Goal: Information Seeking & Learning: Learn about a topic

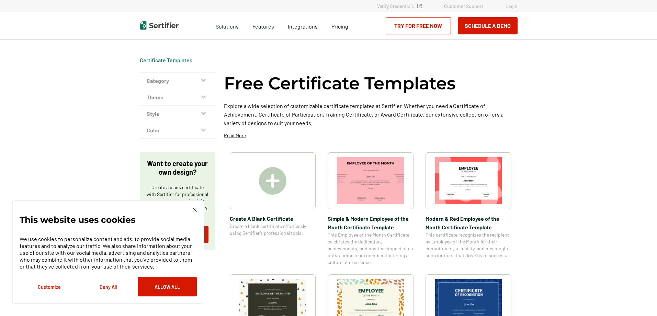
click at [193, 209] on img at bounding box center [195, 209] width 4 height 4
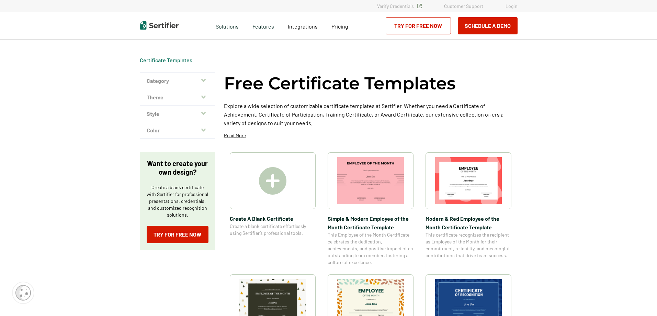
click at [207, 79] on button "Category" at bounding box center [178, 80] width 76 height 16
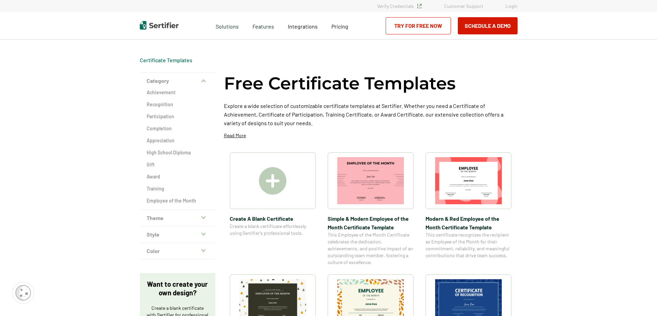
click at [167, 114] on h2 "Participation" at bounding box center [178, 116] width 62 height 7
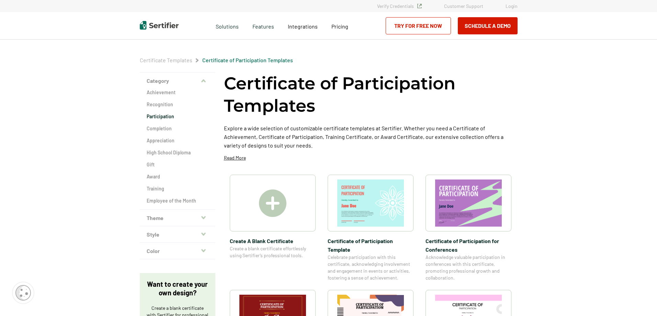
click at [188, 214] on button "Theme" at bounding box center [178, 217] width 76 height 16
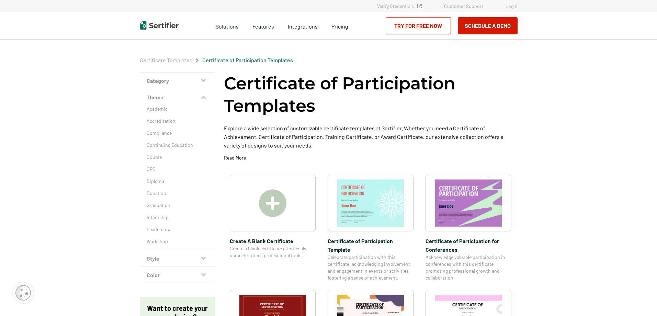
click at [184, 276] on button "Color" at bounding box center [178, 275] width 76 height 16
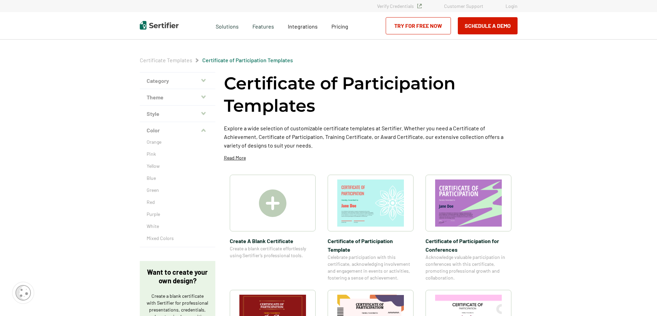
click at [151, 176] on p "Blue" at bounding box center [178, 177] width 62 height 7
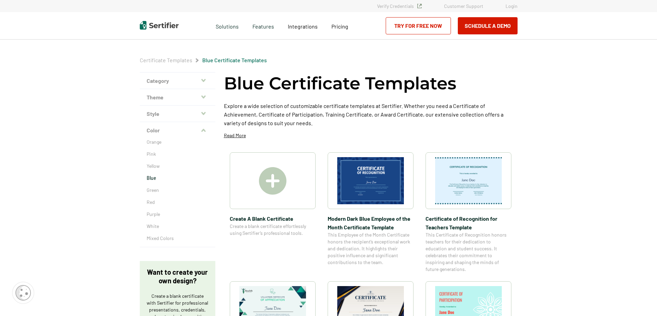
click at [169, 76] on button "Category" at bounding box center [178, 80] width 76 height 16
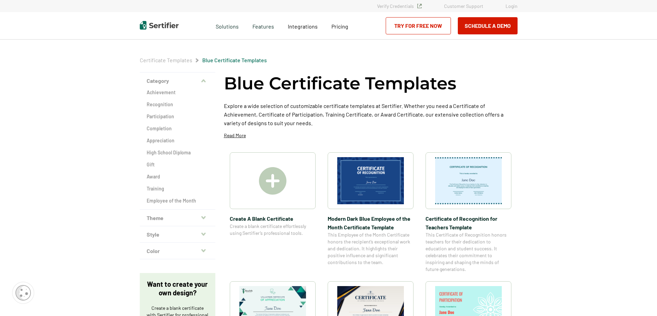
click at [169, 91] on h2 "Achievement" at bounding box center [178, 92] width 62 height 7
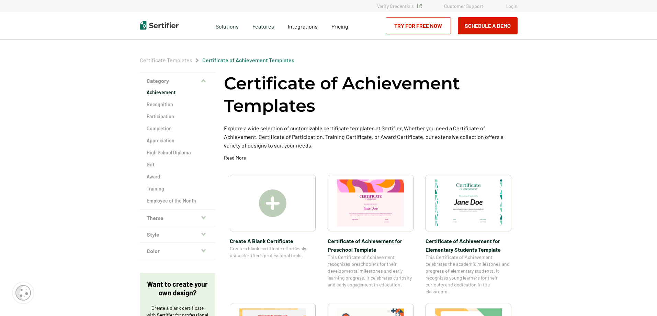
click at [168, 102] on h2 "Recognition" at bounding box center [178, 104] width 62 height 7
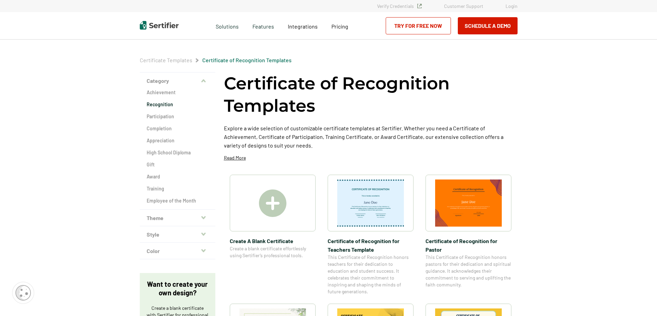
click at [286, 214] on img at bounding box center [272, 202] width 27 height 27
click at [274, 203] on img at bounding box center [272, 202] width 27 height 27
